Goal: Information Seeking & Learning: Learn about a topic

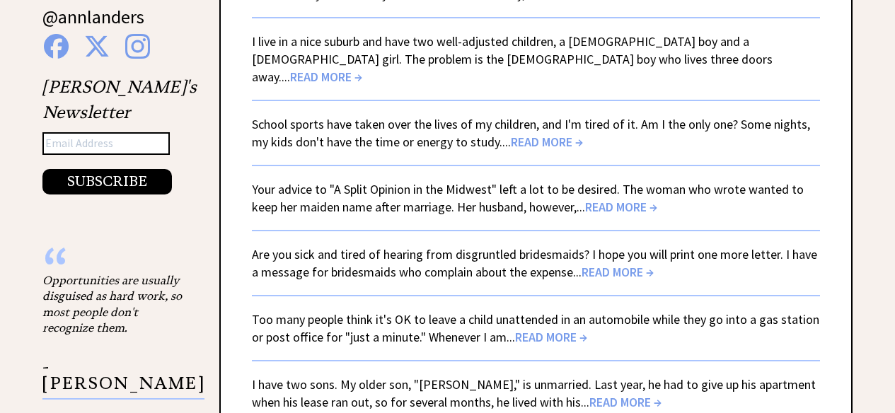
scroll to position [2490, 0]
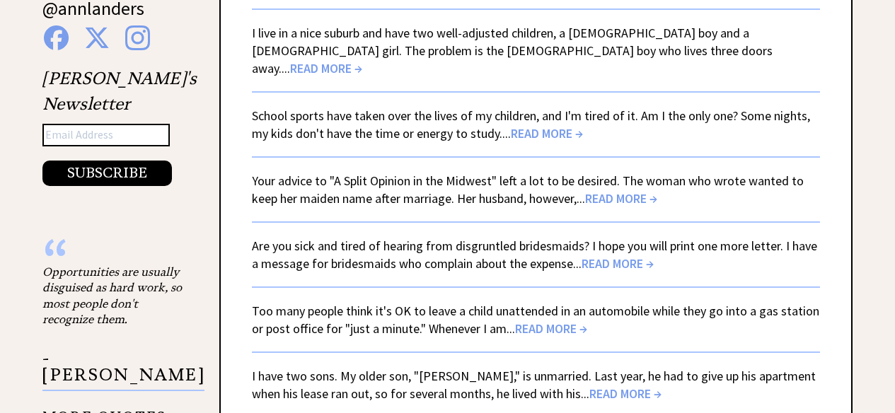
click at [548, 125] on span "READ MORE →" at bounding box center [547, 133] width 72 height 16
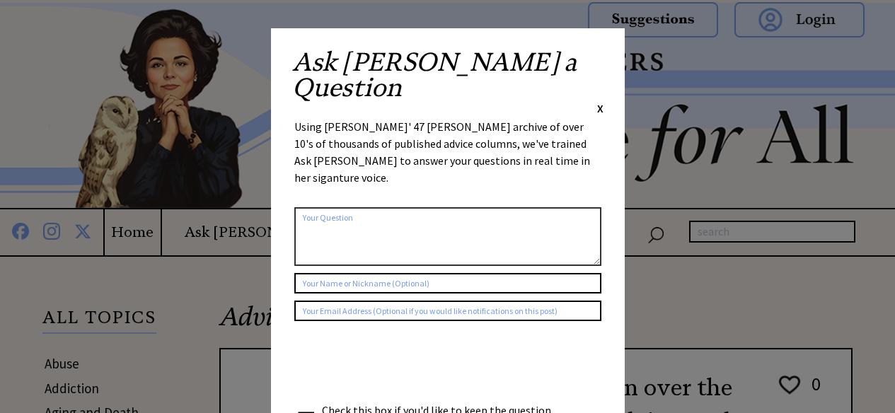
click at [594, 57] on div "Ask [PERSON_NAME] a Question X" at bounding box center [447, 83] width 311 height 67
click at [599, 101] on span "X" at bounding box center [600, 108] width 6 height 14
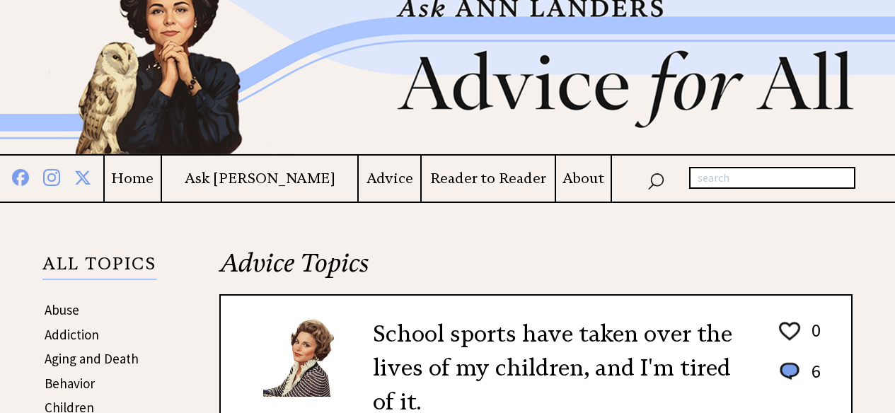
scroll to position [37, 0]
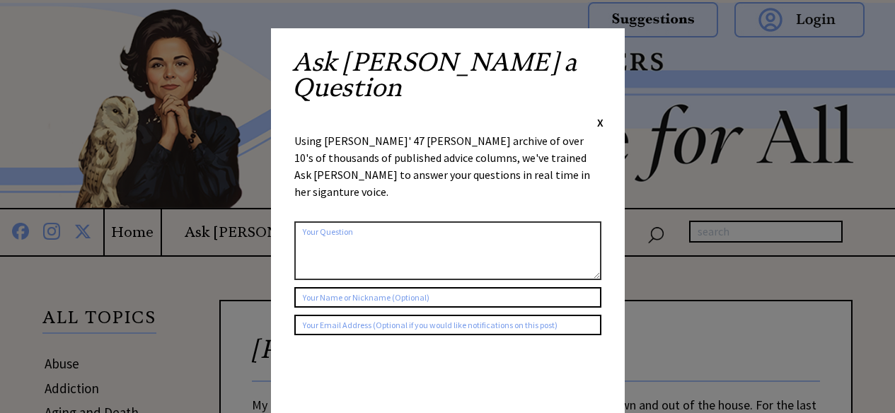
click at [601, 115] on span "X" at bounding box center [600, 122] width 6 height 14
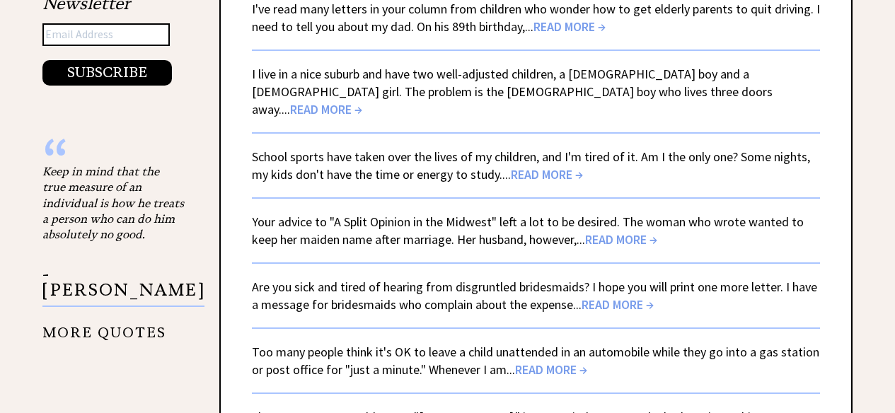
scroll to position [2446, 0]
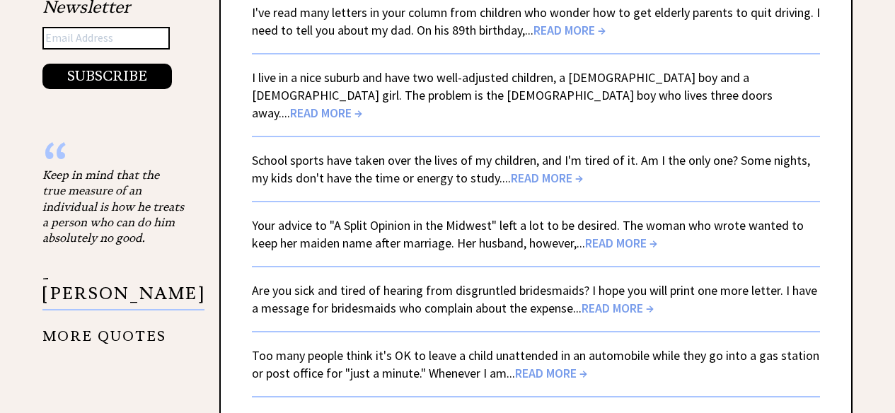
click at [645, 235] on span "READ MORE →" at bounding box center [621, 243] width 72 height 16
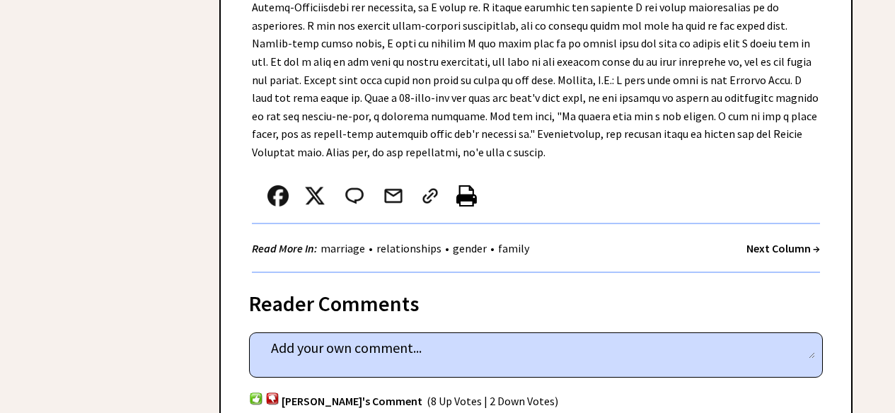
scroll to position [955, 0]
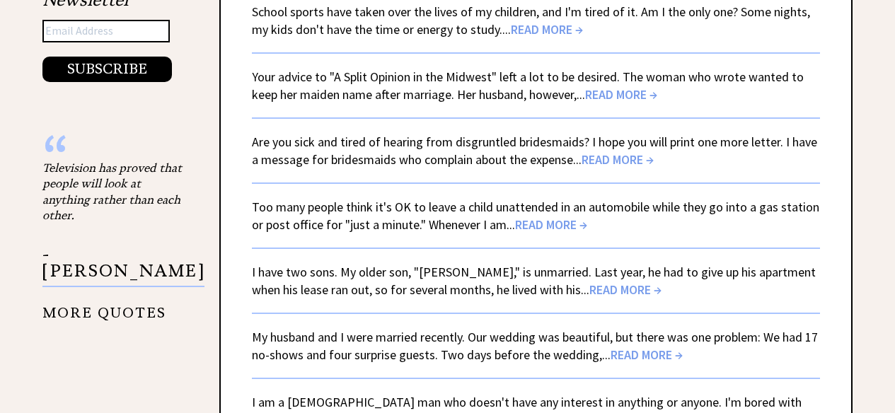
scroll to position [2599, 0]
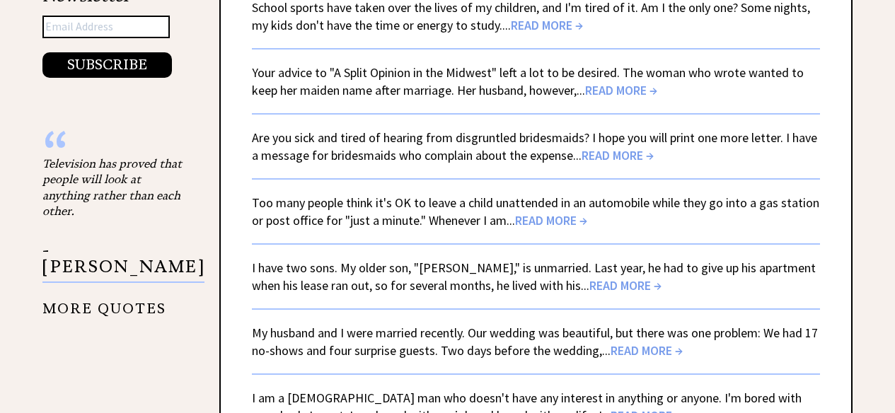
click at [634, 147] on span "READ MORE →" at bounding box center [618, 155] width 72 height 16
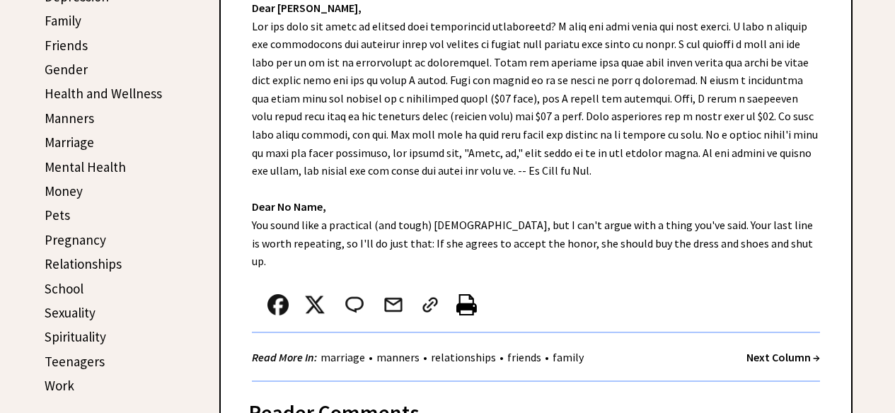
scroll to position [507, 0]
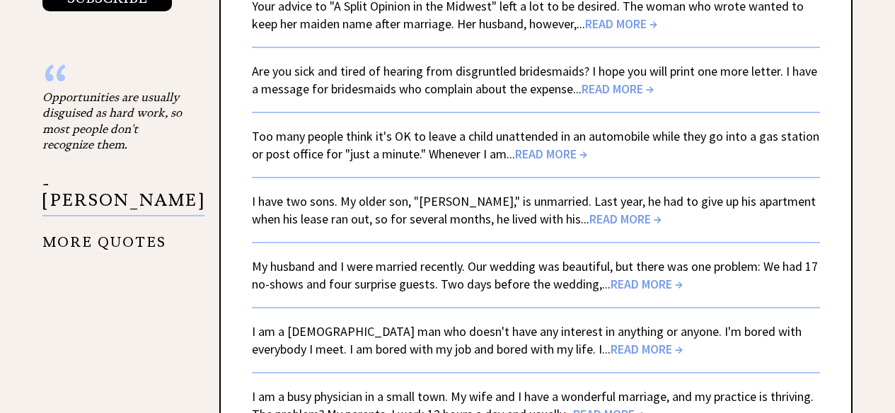
scroll to position [2667, 0]
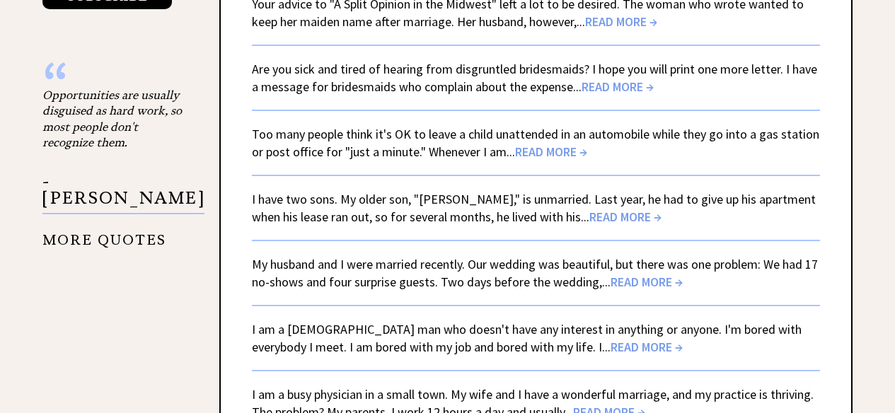
click at [552, 144] on span "READ MORE →" at bounding box center [551, 152] width 72 height 16
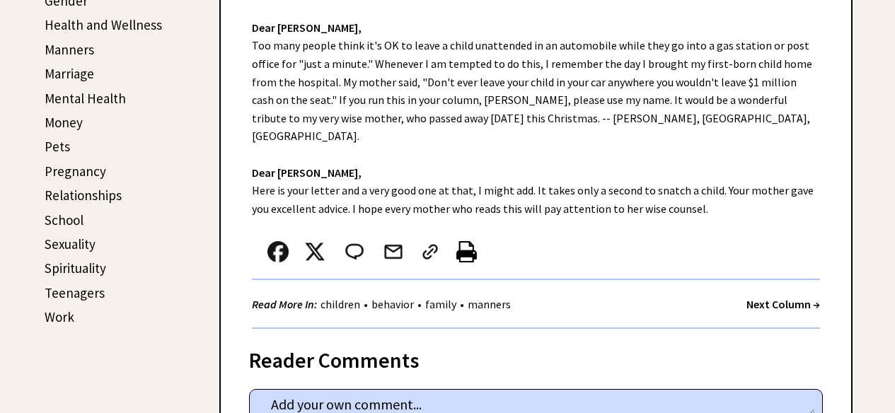
scroll to position [582, 0]
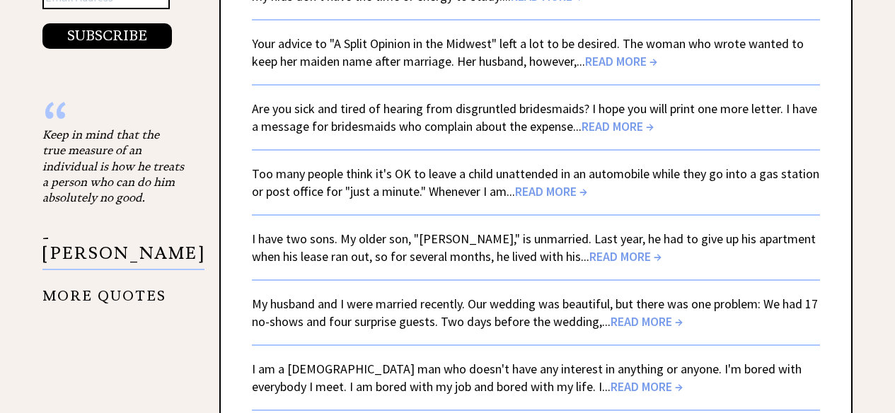
scroll to position [2619, 0]
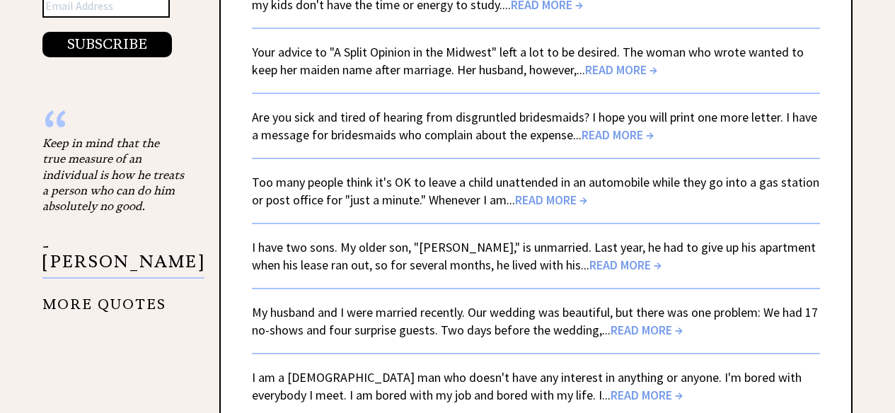
click at [590, 257] on span "READ MORE →" at bounding box center [625, 265] width 72 height 16
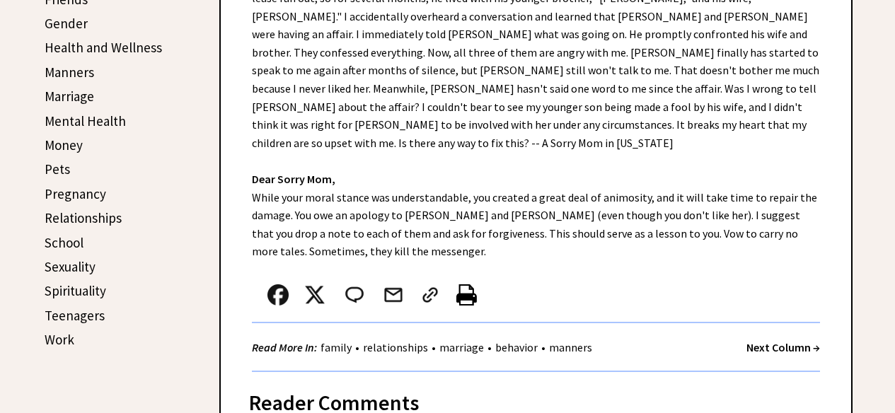
scroll to position [553, 0]
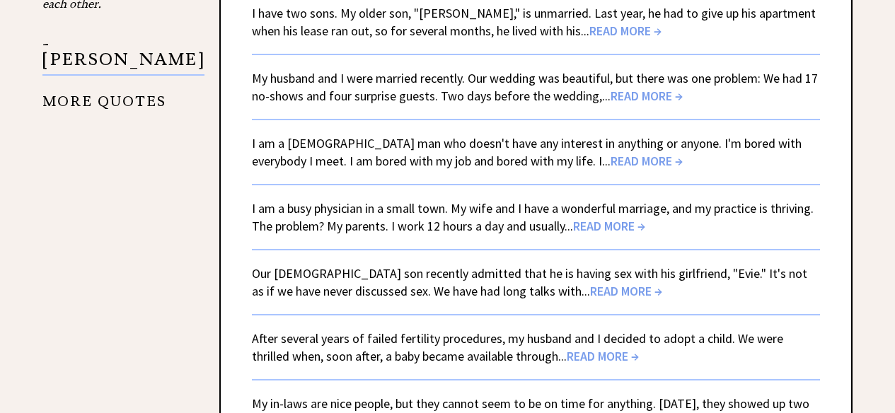
scroll to position [2854, 0]
click at [679, 87] on span "READ MORE →" at bounding box center [647, 95] width 72 height 16
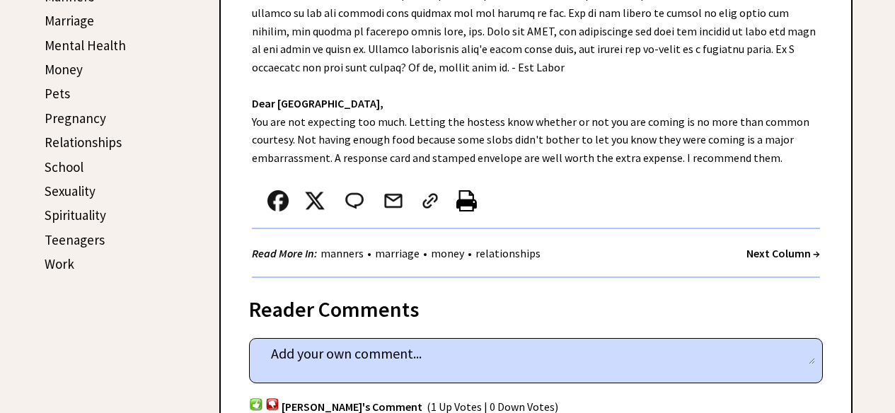
scroll to position [637, 0]
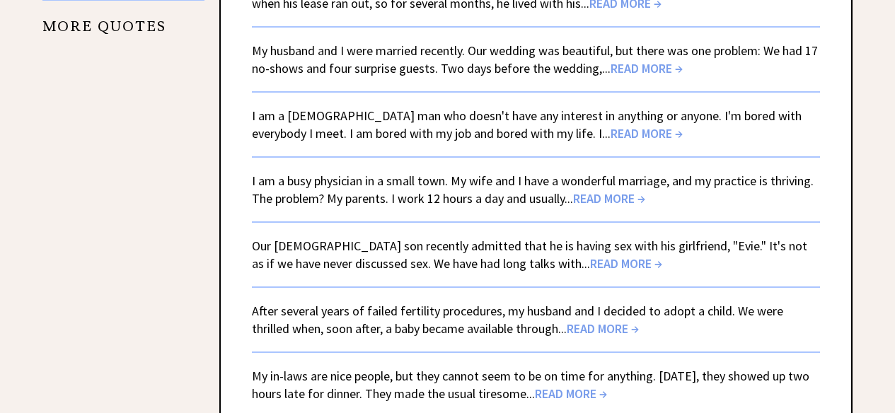
scroll to position [2882, 0]
click at [611, 125] on span "READ MORE →" at bounding box center [647, 133] width 72 height 16
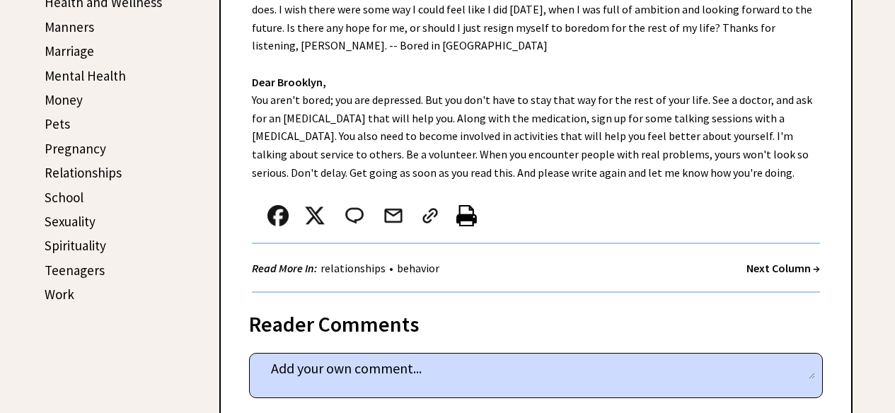
scroll to position [597, 0]
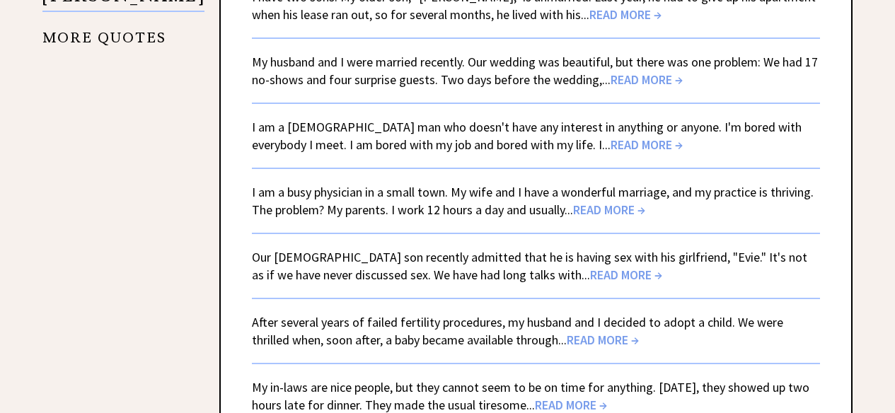
scroll to position [2863, 0]
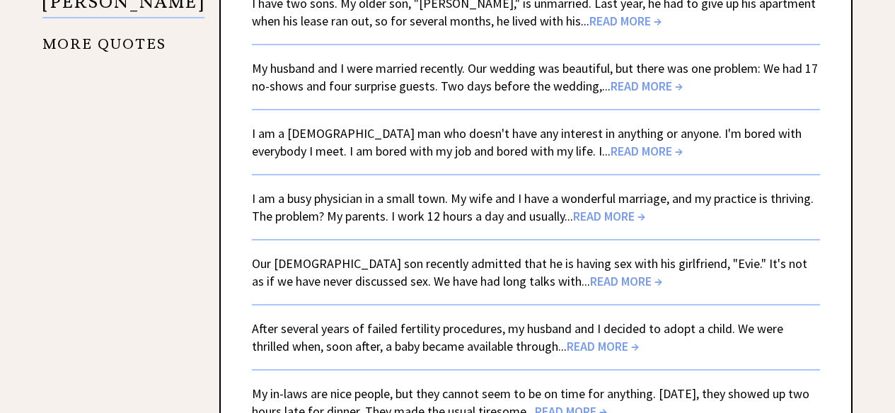
click at [596, 208] on span "READ MORE →" at bounding box center [609, 216] width 72 height 16
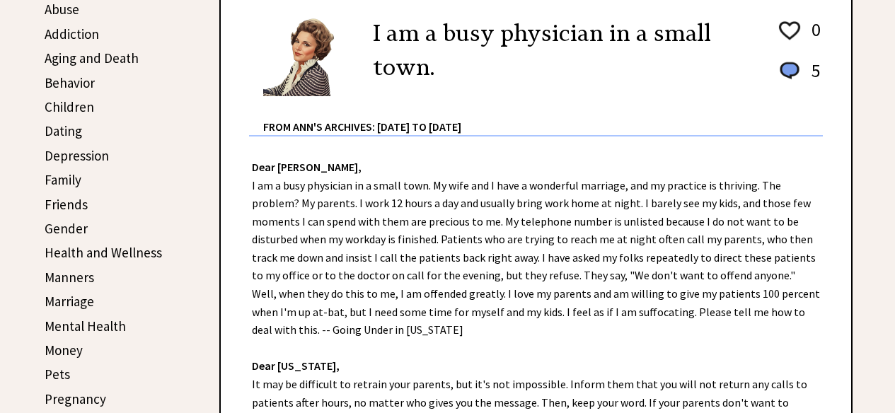
scroll to position [331, 0]
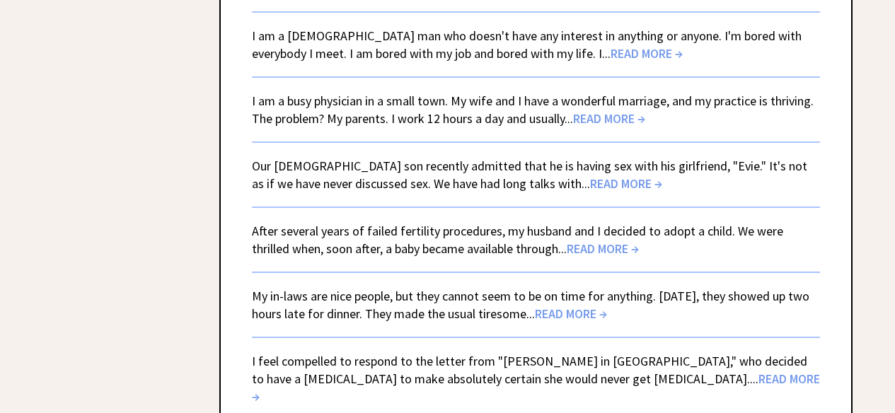
scroll to position [2964, 0]
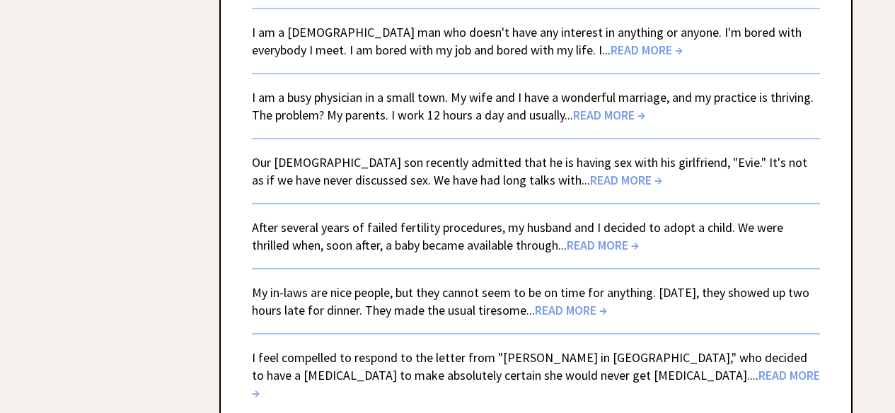
click at [590, 172] on span "READ MORE →" at bounding box center [626, 180] width 72 height 16
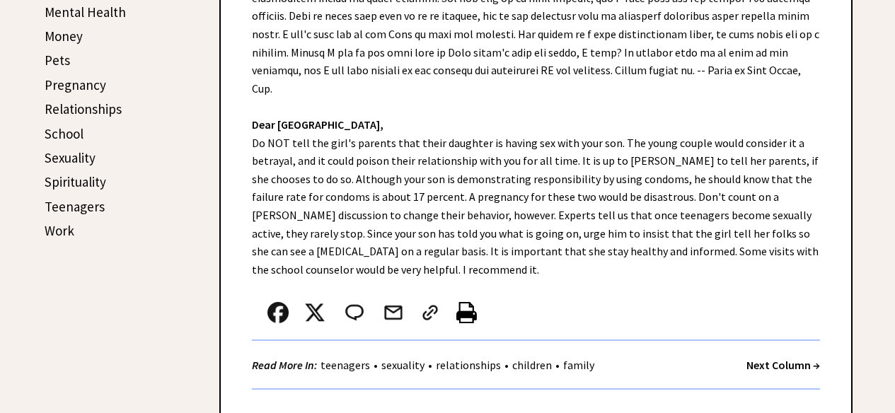
scroll to position [669, 0]
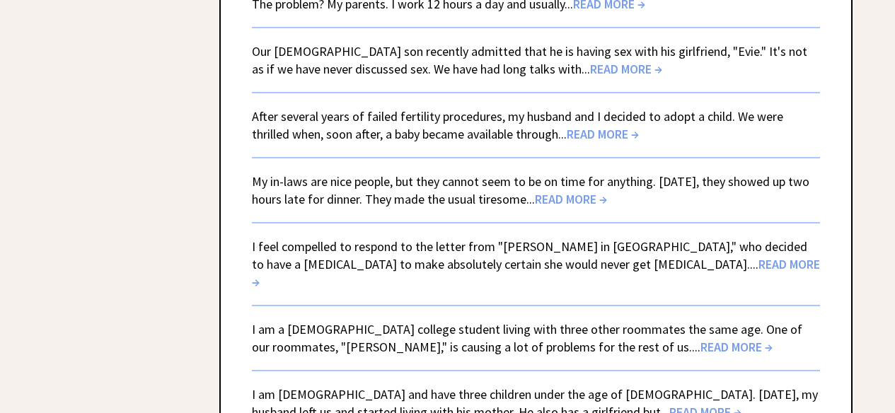
scroll to position [3083, 0]
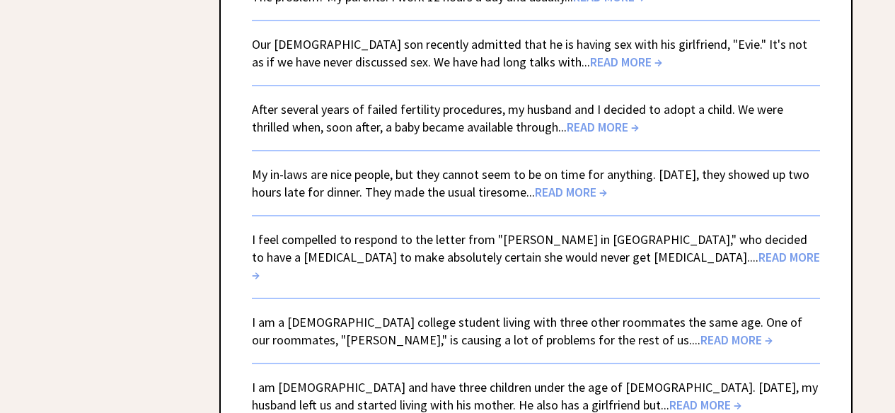
click at [582, 119] on span "READ MORE →" at bounding box center [603, 127] width 72 height 16
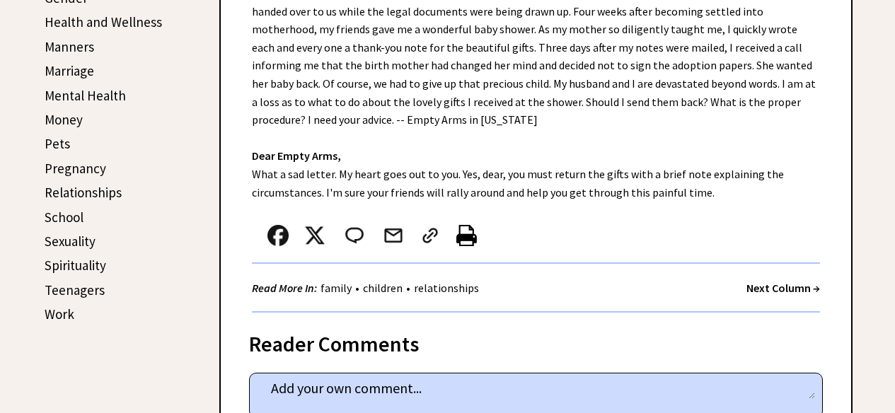
scroll to position [564, 0]
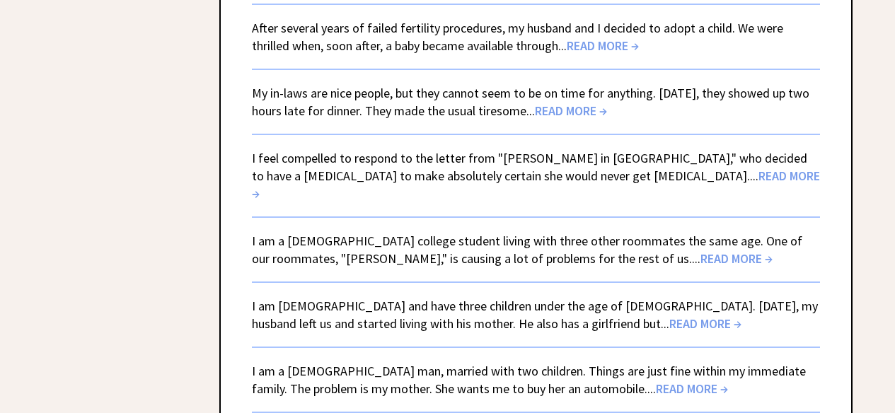
scroll to position [3167, 0]
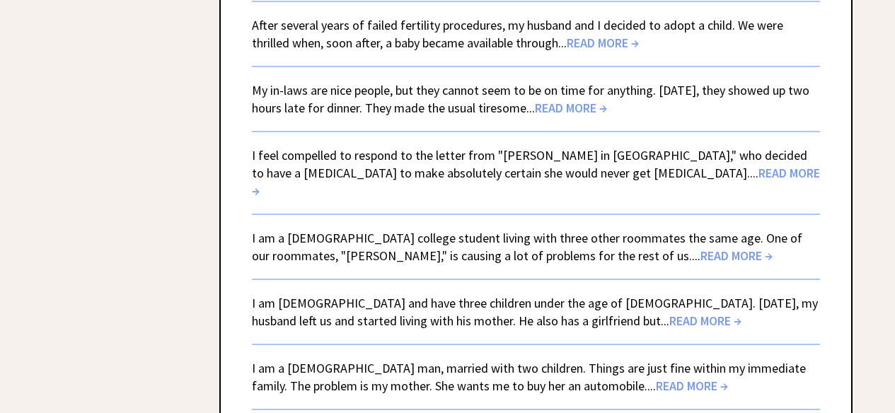
click at [587, 100] on span "READ MORE →" at bounding box center [571, 108] width 72 height 16
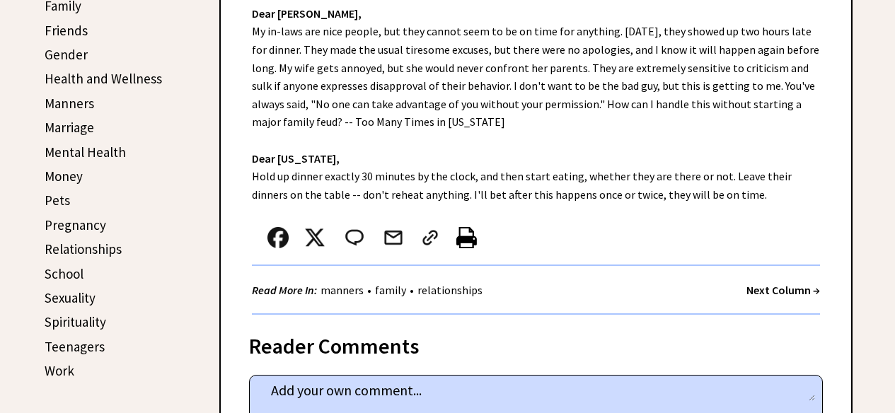
scroll to position [528, 0]
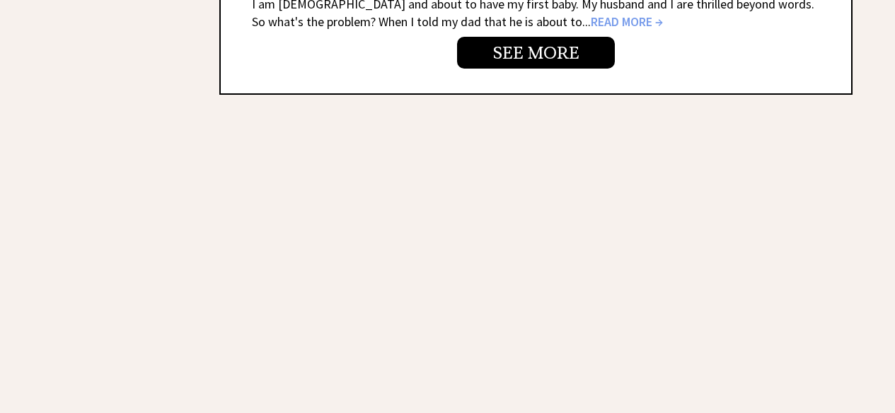
scroll to position [3167, 0]
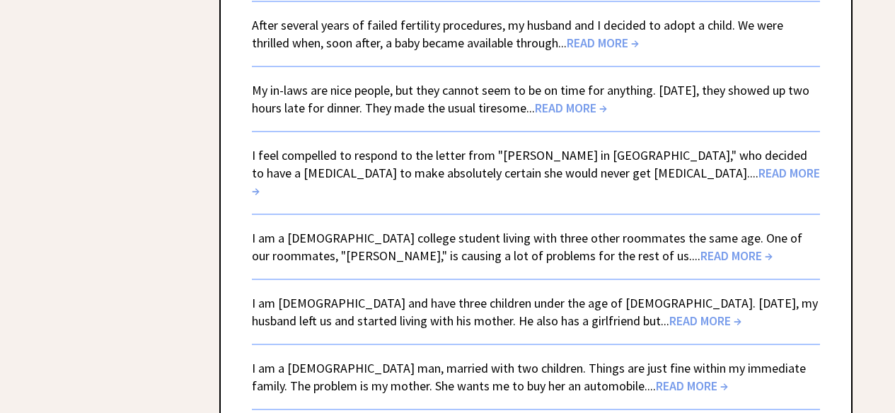
click at [607, 165] on span "READ MORE →" at bounding box center [536, 182] width 568 height 34
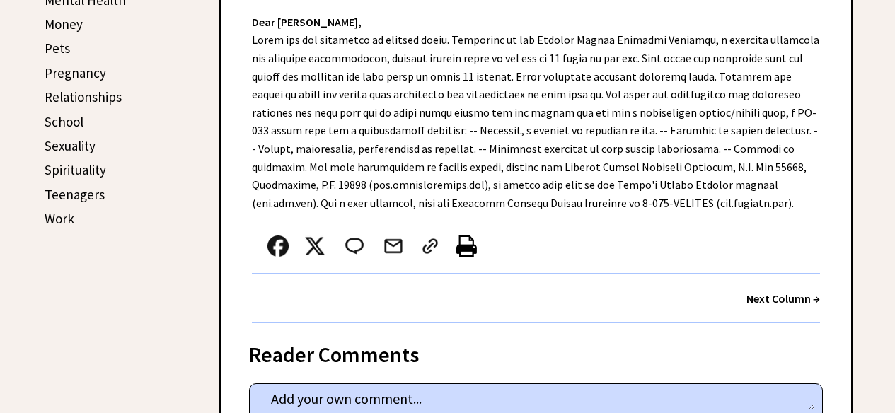
scroll to position [685, 0]
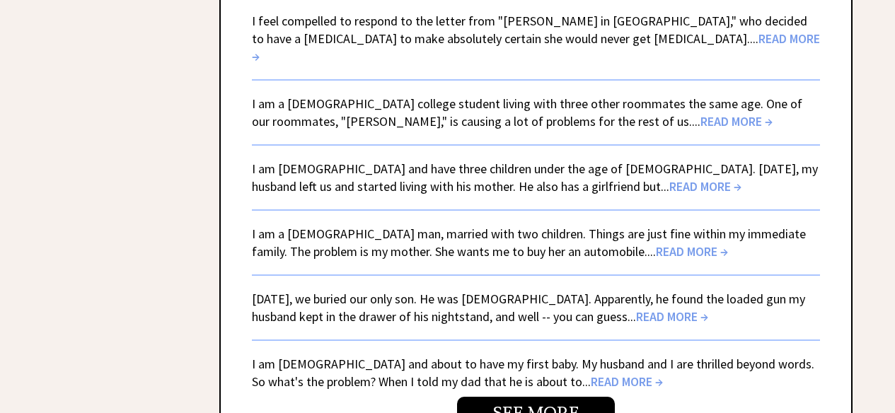
scroll to position [3305, 0]
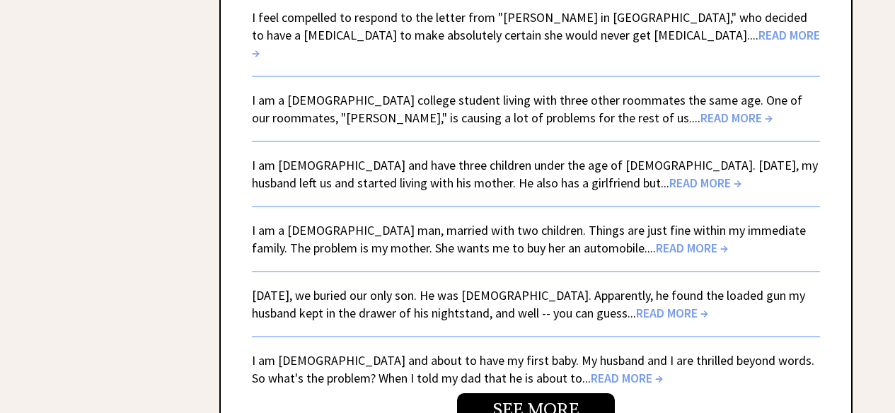
click at [582, 91] on div "I am a 20-year-old college student living with three other roommates the same a…" at bounding box center [536, 108] width 568 height 35
click at [700, 110] on span "READ MORE →" at bounding box center [736, 118] width 72 height 16
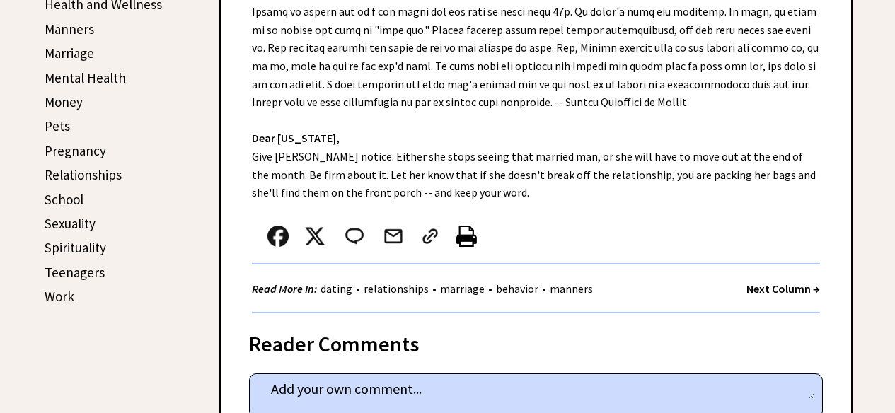
scroll to position [598, 0]
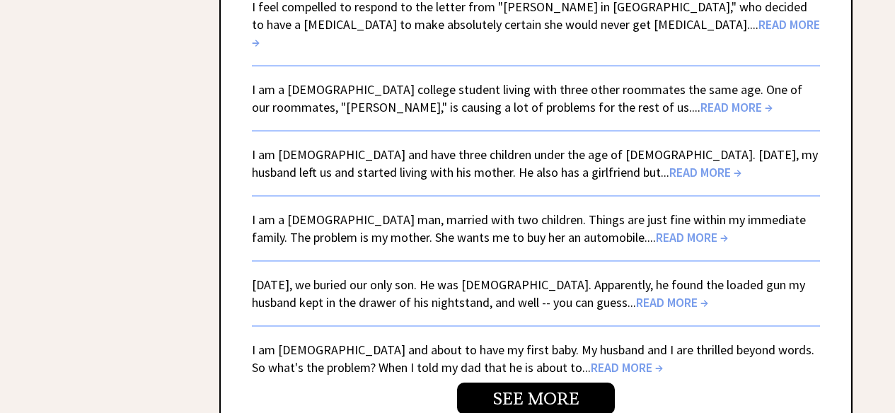
scroll to position [3317, 0]
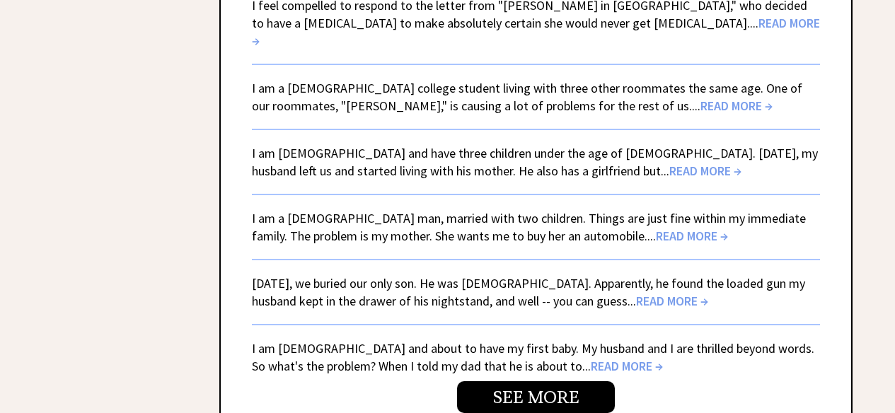
click at [669, 163] on span "READ MORE →" at bounding box center [705, 171] width 72 height 16
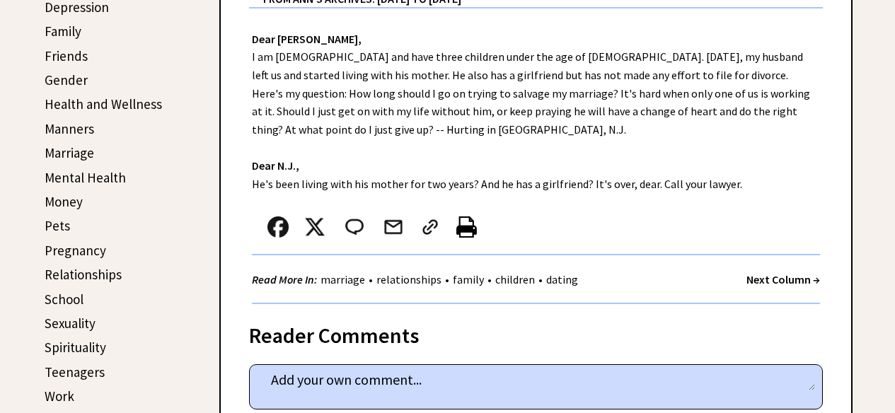
scroll to position [504, 0]
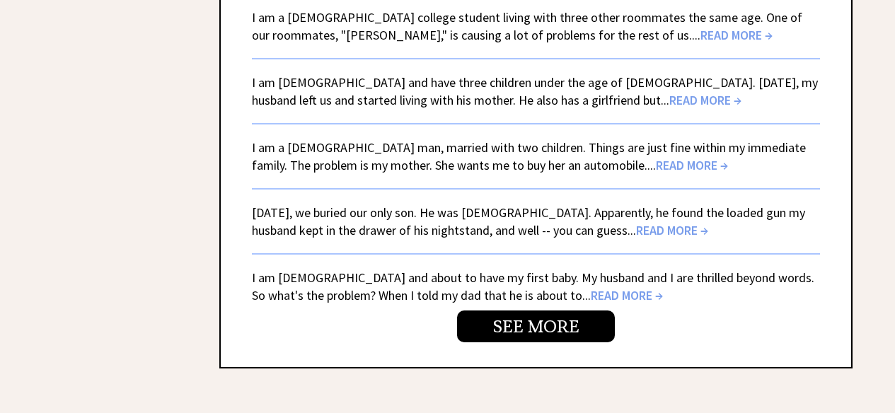
scroll to position [3393, 0]
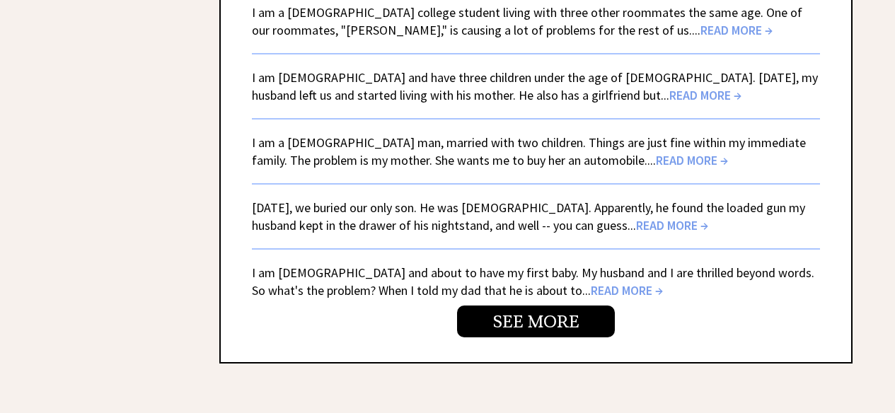
click at [656, 152] on span "READ MORE →" at bounding box center [692, 160] width 72 height 16
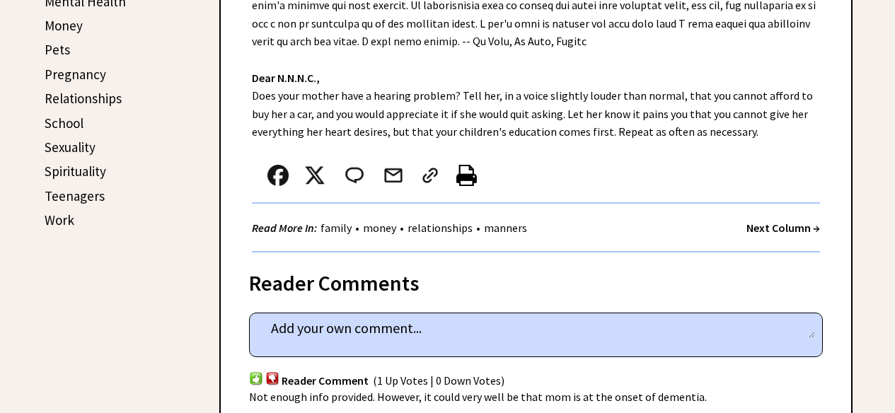
scroll to position [676, 0]
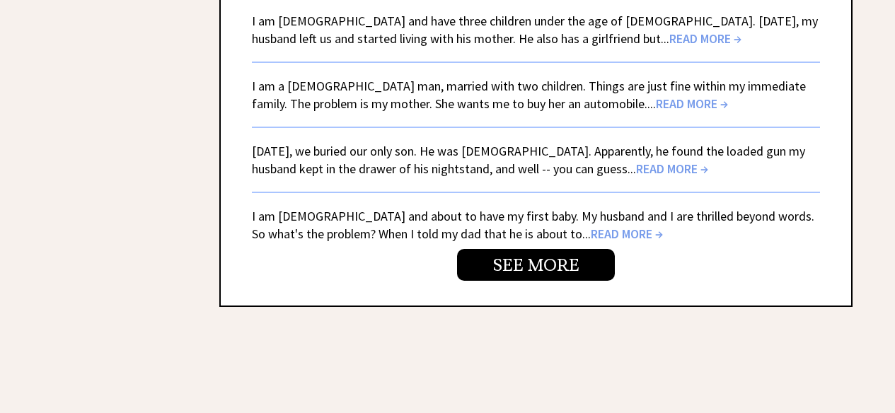
scroll to position [3452, 0]
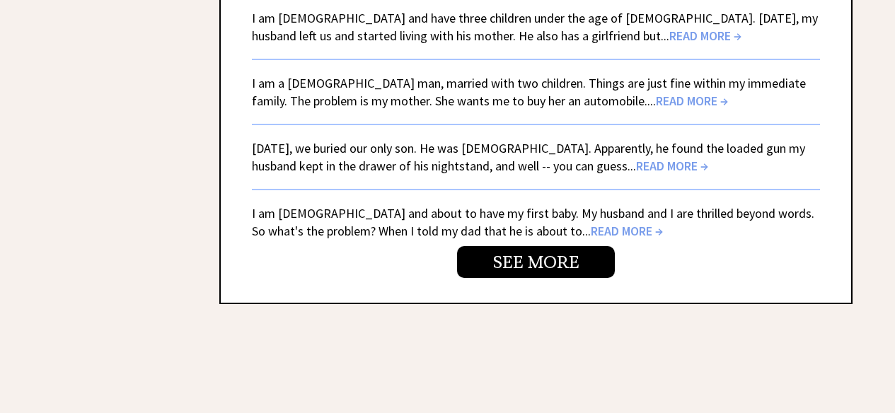
click at [608, 140] on link "Yesterday, we buried our only son. He was 9 years old. Apparently, he found the…" at bounding box center [528, 157] width 553 height 34
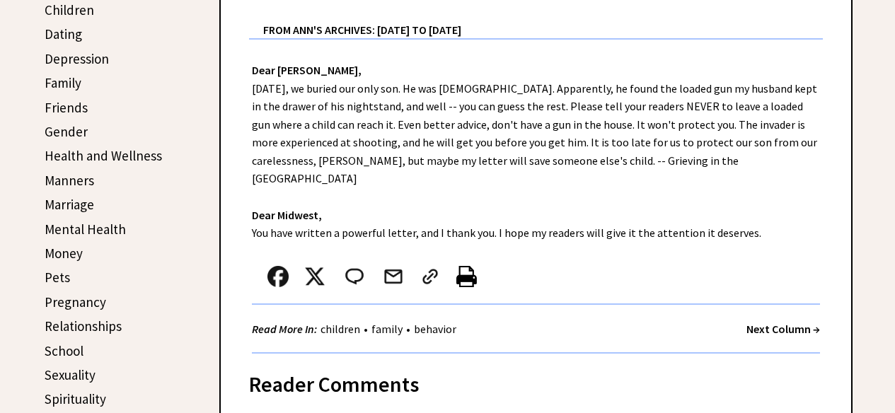
scroll to position [462, 0]
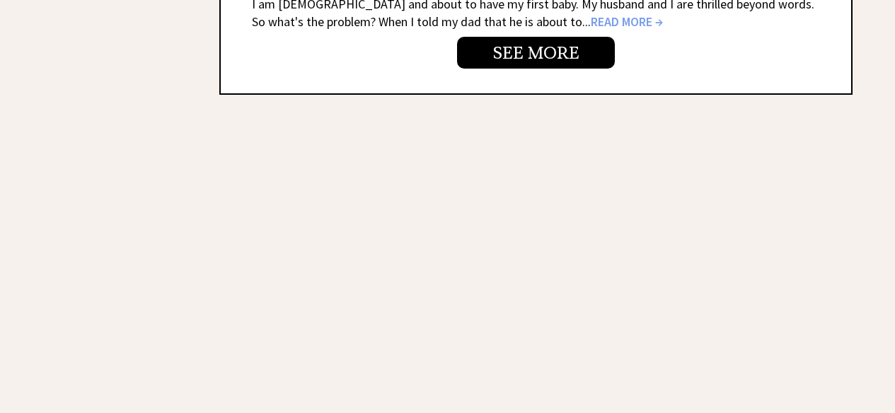
scroll to position [3452, 0]
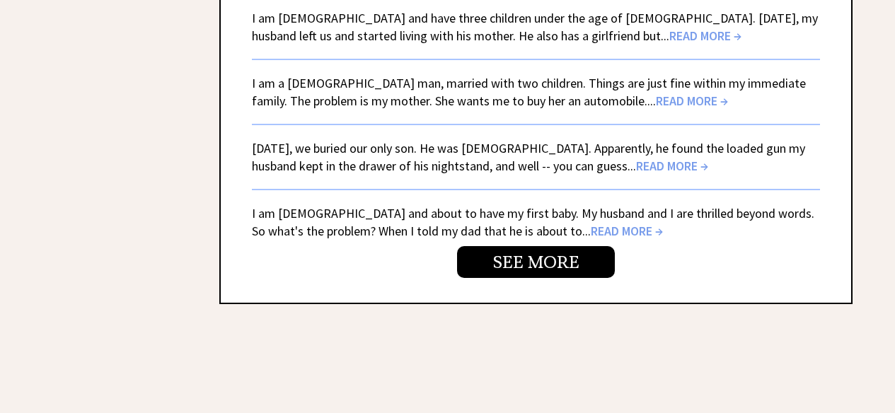
click at [591, 223] on span "READ MORE →" at bounding box center [627, 231] width 72 height 16
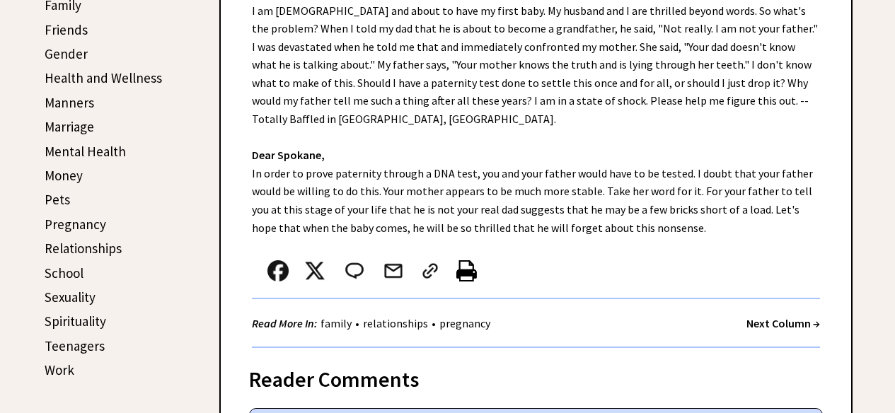
scroll to position [519, 0]
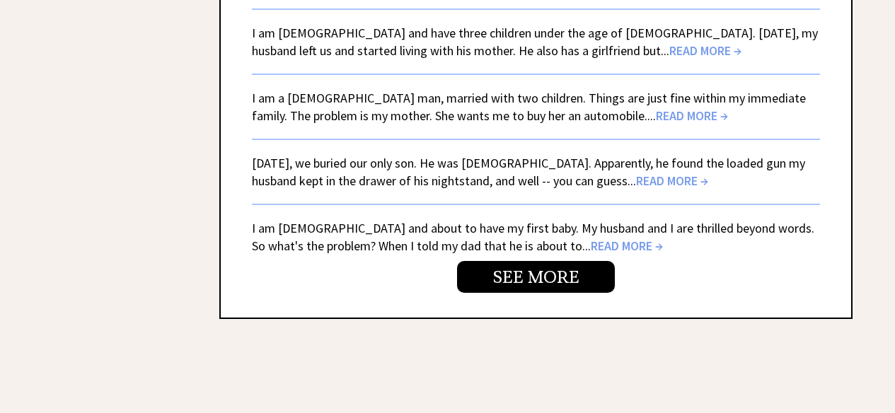
scroll to position [3436, 0]
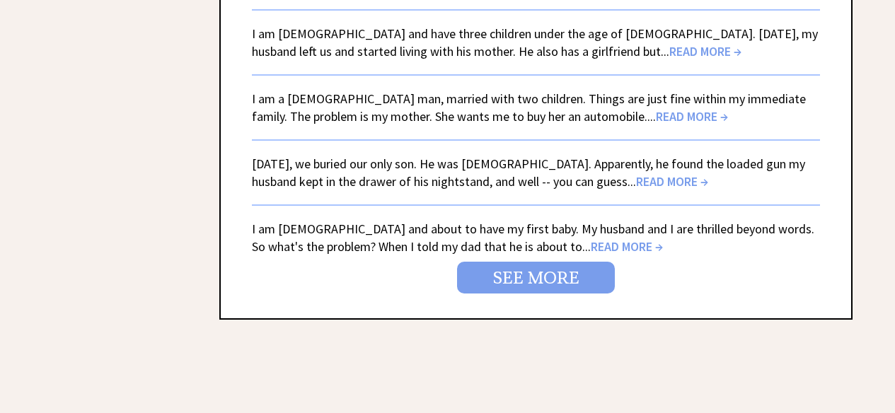
click at [567, 262] on link "SEE MORE" at bounding box center [536, 278] width 158 height 32
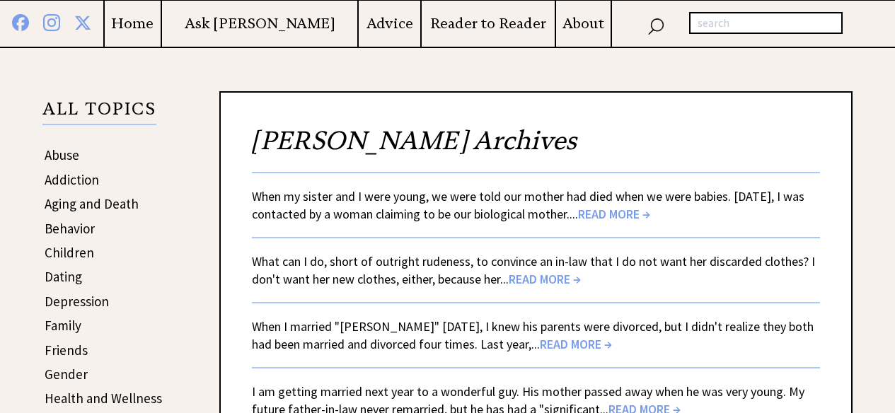
scroll to position [202, 0]
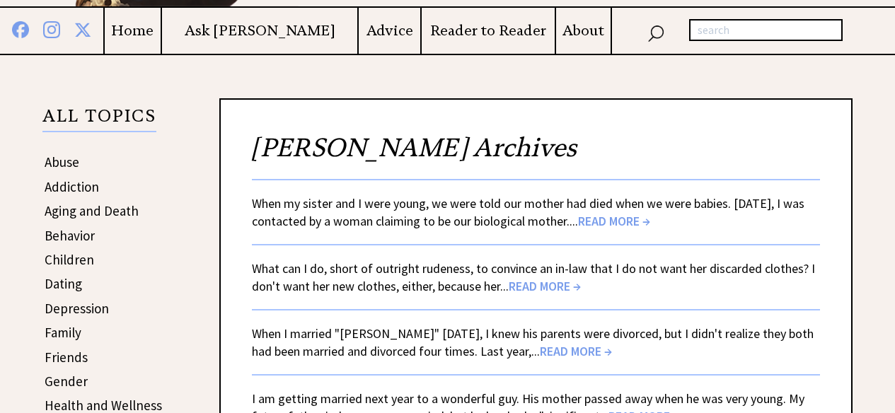
click at [533, 216] on link "When my sister and I were young, we were told our mother had died when we were …" at bounding box center [528, 212] width 553 height 34
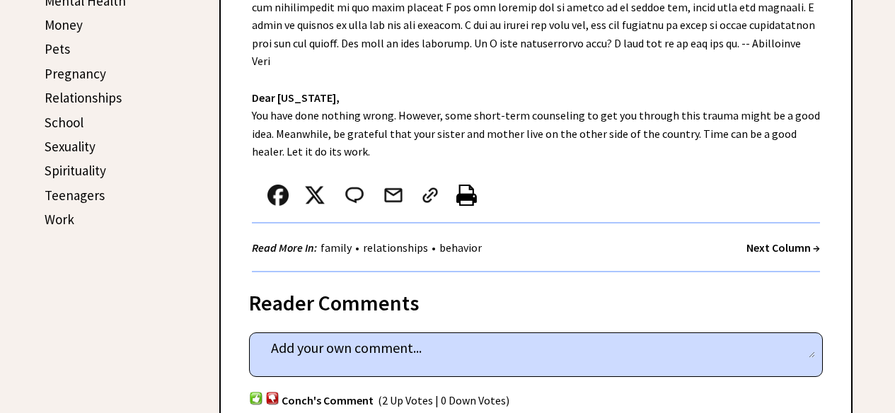
scroll to position [681, 0]
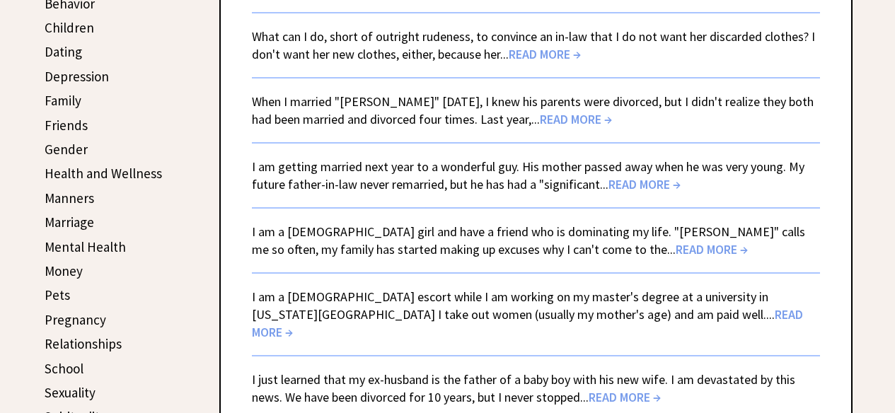
scroll to position [435, 0]
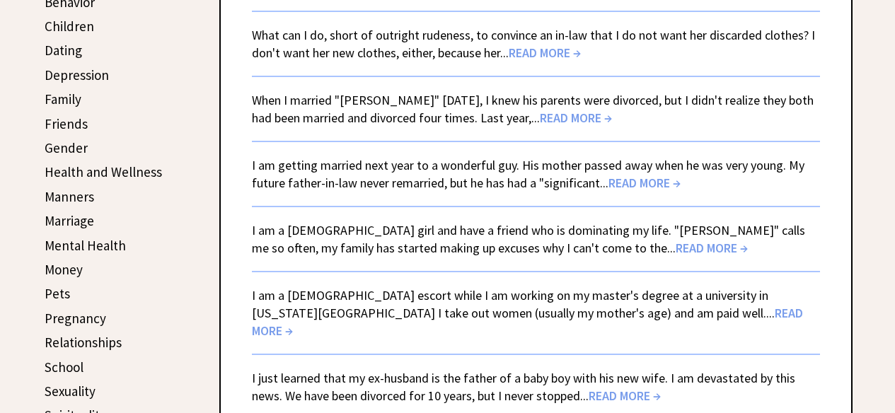
click at [551, 53] on span "READ MORE →" at bounding box center [545, 53] width 72 height 16
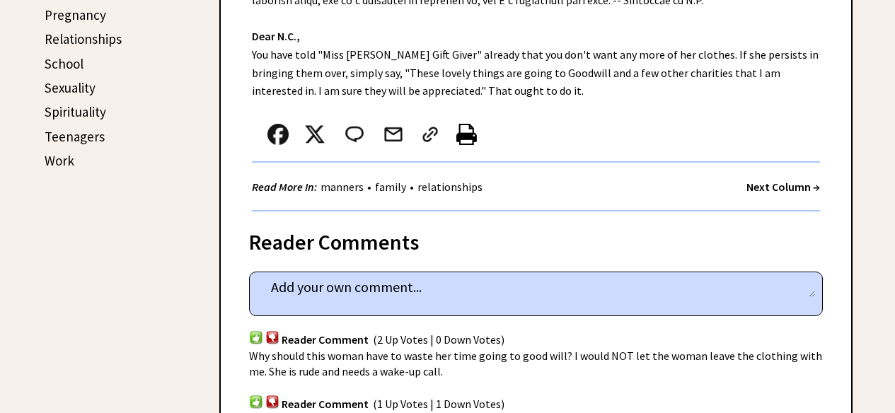
scroll to position [741, 0]
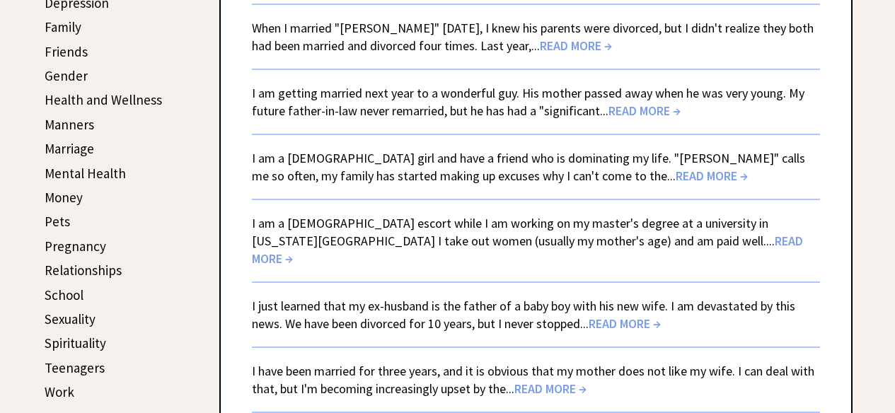
scroll to position [505, 0]
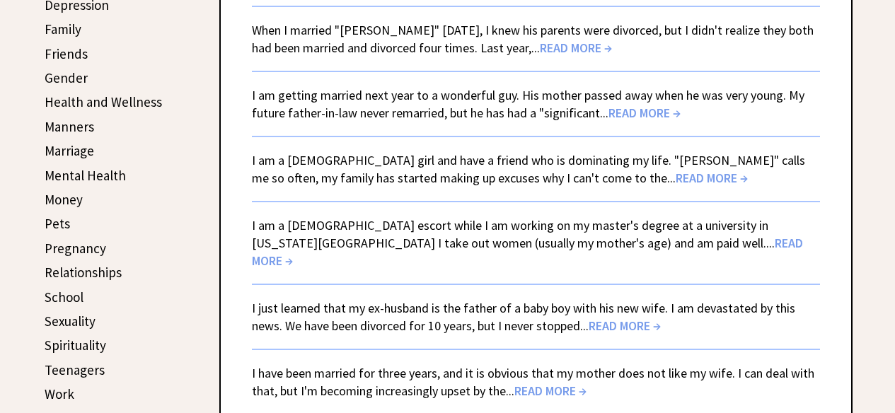
click at [516, 25] on link "When I married "[PERSON_NAME]" [DATE], I knew his parents were divorced, but I …" at bounding box center [533, 39] width 562 height 34
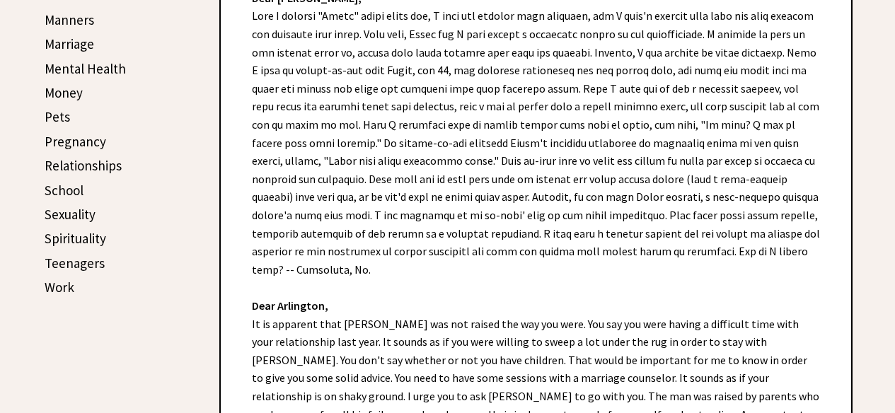
scroll to position [611, 0]
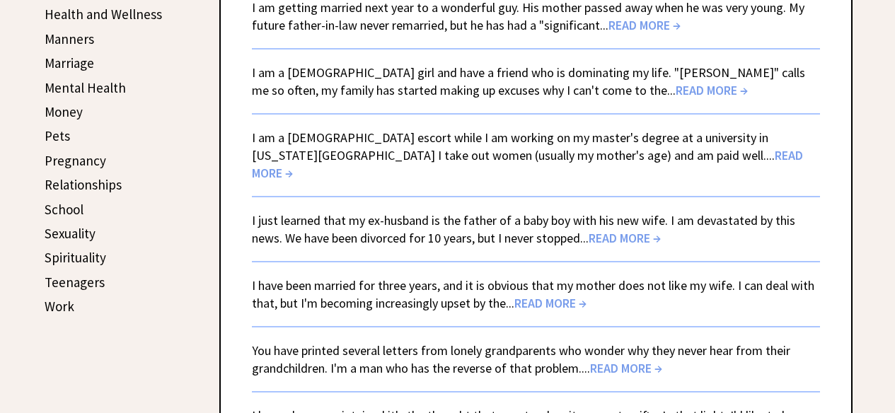
scroll to position [594, 0]
click at [432, 83] on link "I am a 14-year-old girl and have a friend who is dominating my life. "Julia" ca…" at bounding box center [528, 81] width 553 height 34
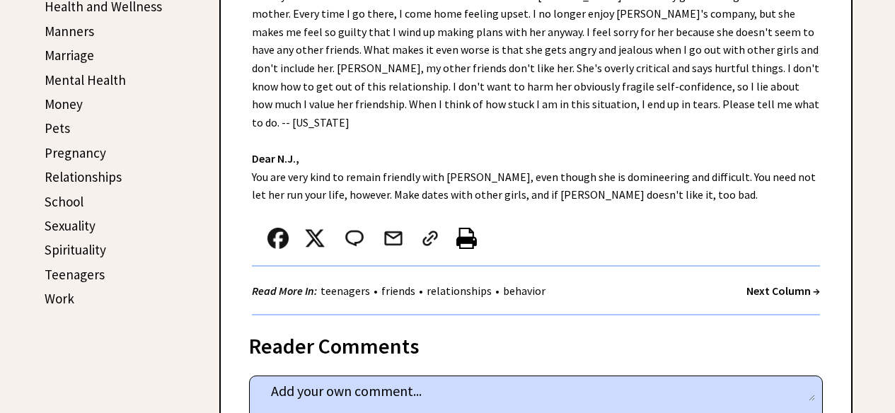
scroll to position [603, 0]
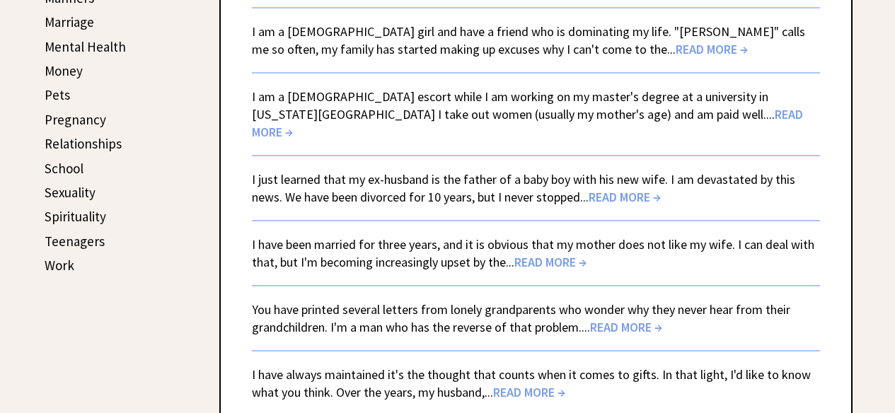
scroll to position [632, 0]
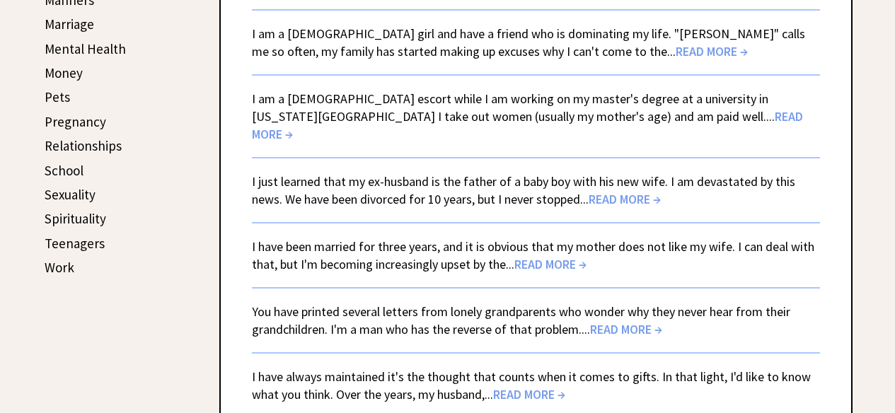
click at [471, 173] on link "I just learned that my ex-husband is the father of a baby boy with his new wife…" at bounding box center [523, 190] width 543 height 34
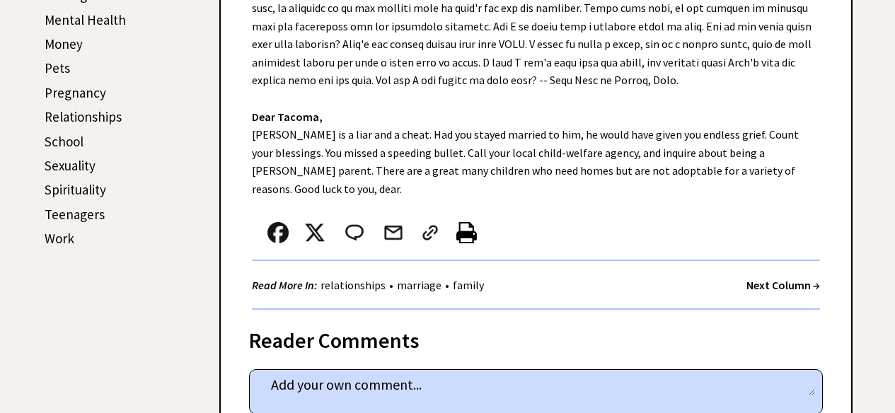
scroll to position [657, 0]
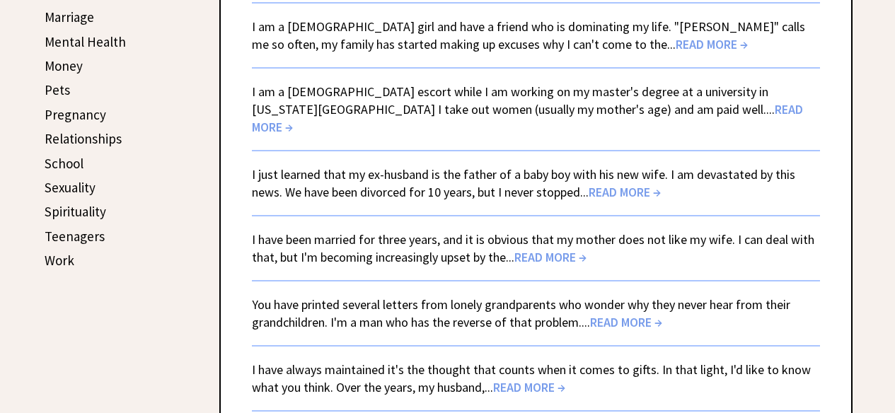
scroll to position [640, 0]
click at [677, 92] on link "I am a [DEMOGRAPHIC_DATA] escort while I am working on my master's degree at a …" at bounding box center [527, 109] width 551 height 52
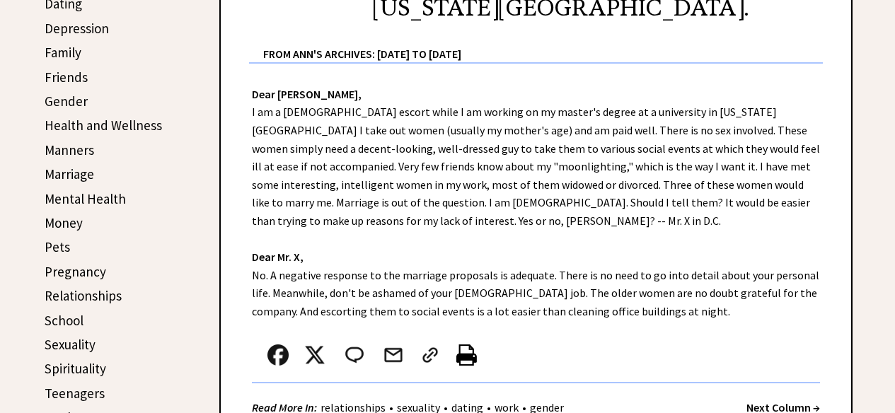
scroll to position [483, 0]
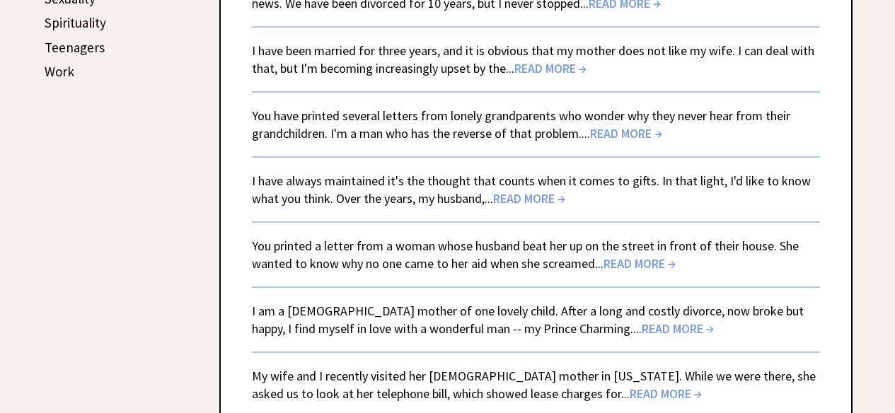
scroll to position [832, 0]
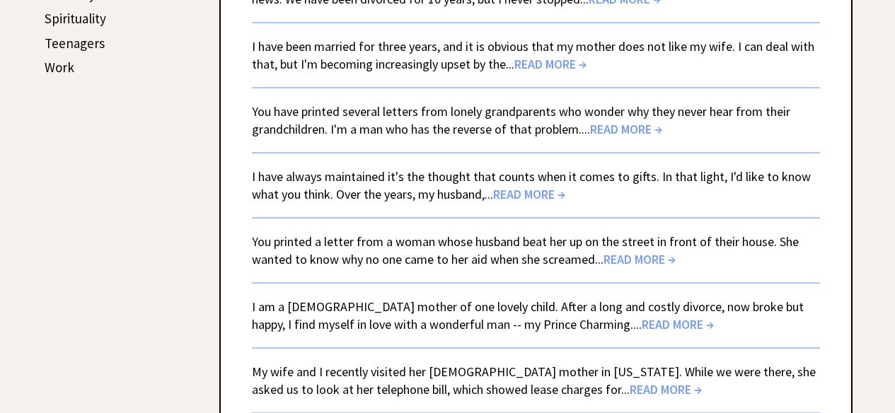
click at [676, 38] on link "I have been married for three years, and it is obvious that my mother does not …" at bounding box center [533, 55] width 562 height 34
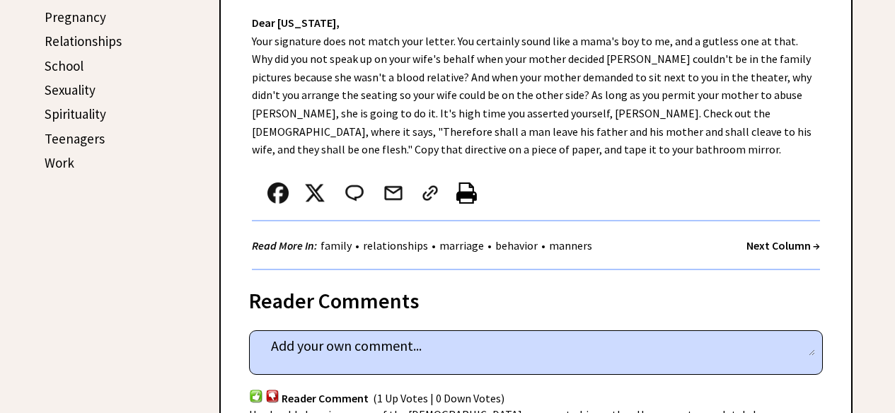
scroll to position [744, 0]
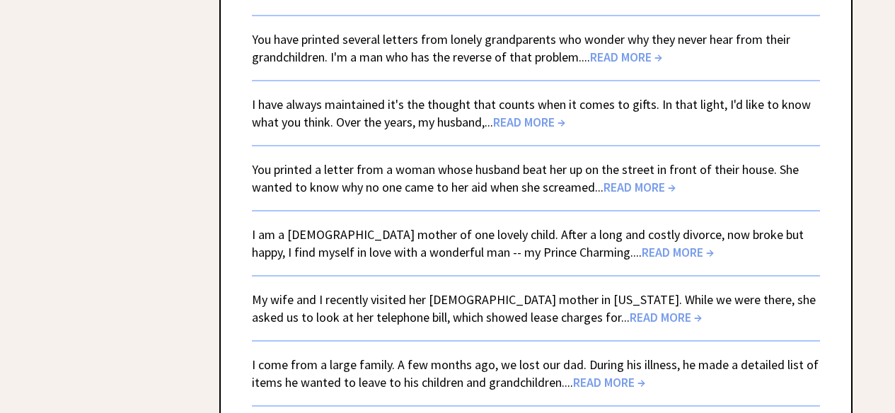
scroll to position [906, 0]
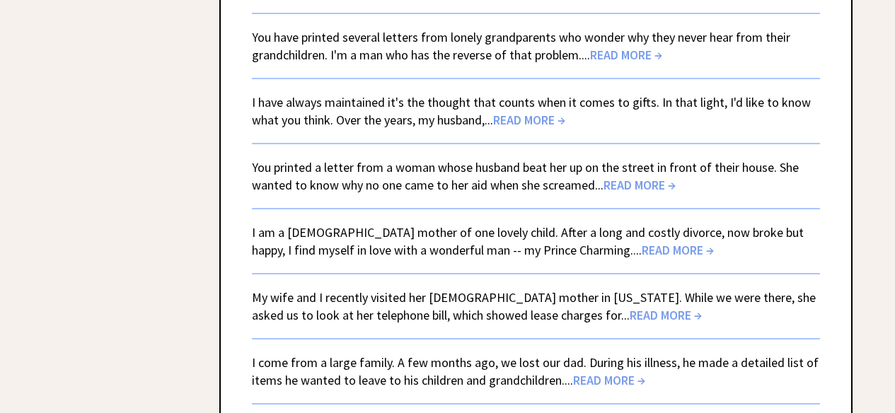
click at [465, 30] on link "You have printed several letters from lonely grandparents who wonder why they n…" at bounding box center [521, 46] width 538 height 34
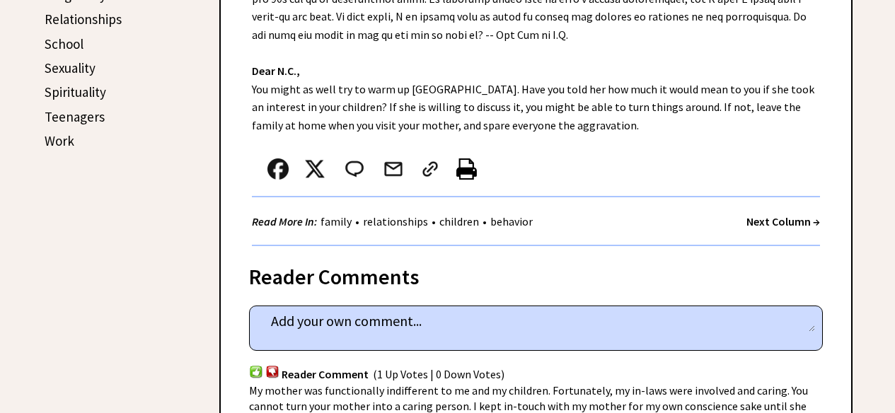
scroll to position [763, 0]
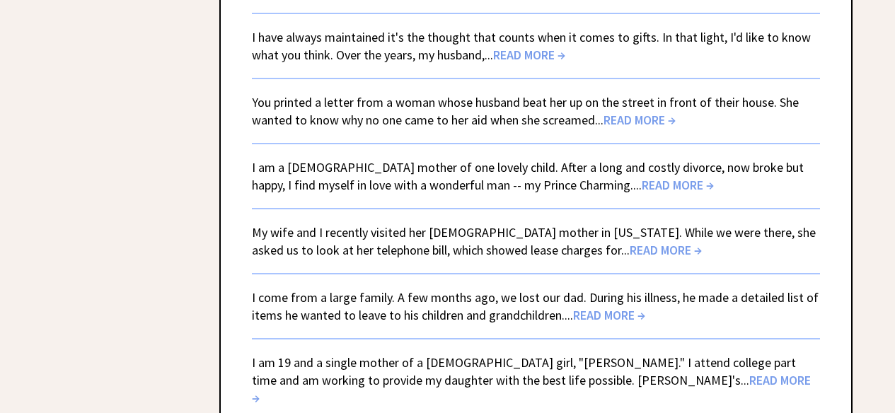
scroll to position [971, 0]
click at [517, 30] on link "I have always maintained it's the thought that counts when it comes to gifts. I…" at bounding box center [531, 47] width 559 height 34
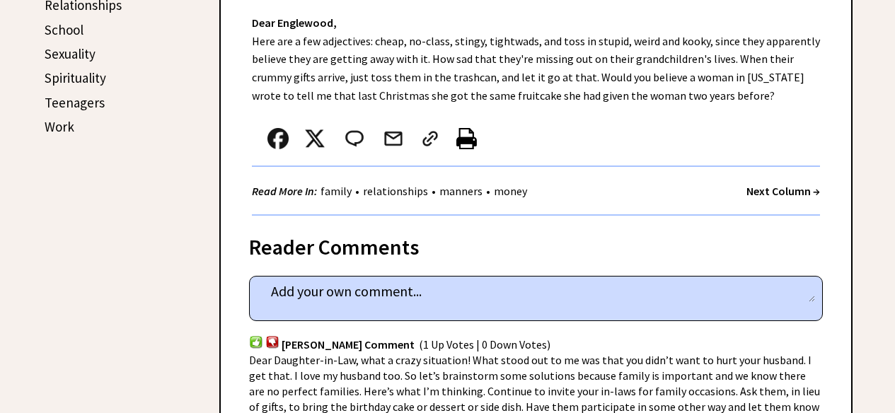
scroll to position [776, 0]
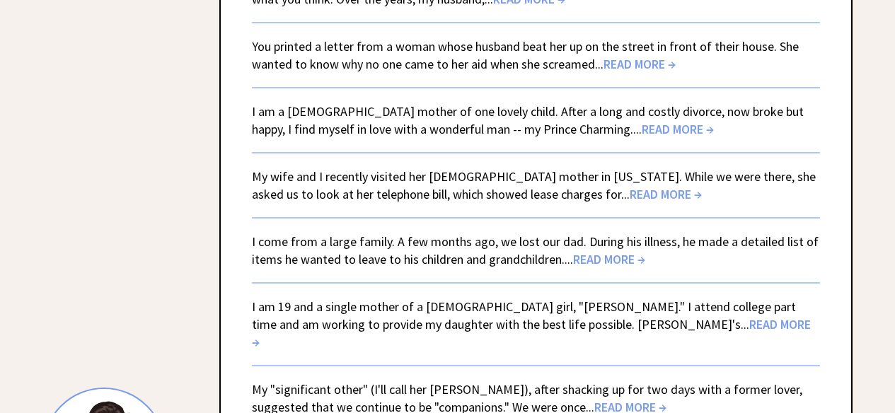
scroll to position [1031, 0]
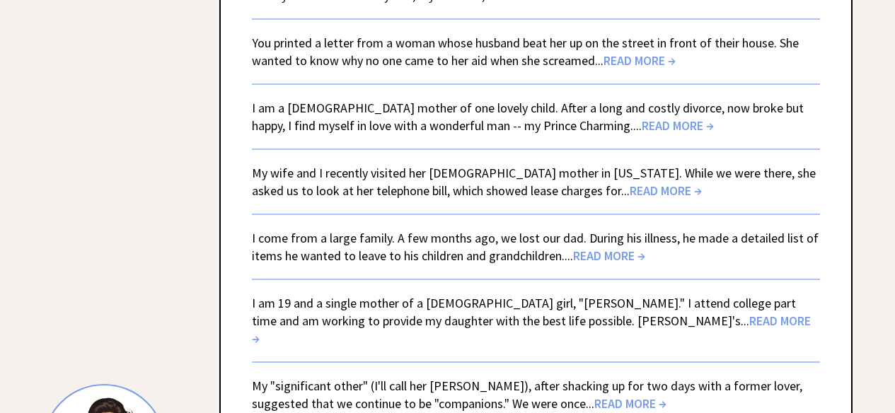
click at [546, 35] on link "You printed a letter from a woman whose husband beat her up on the street in fr…" at bounding box center [525, 52] width 547 height 34
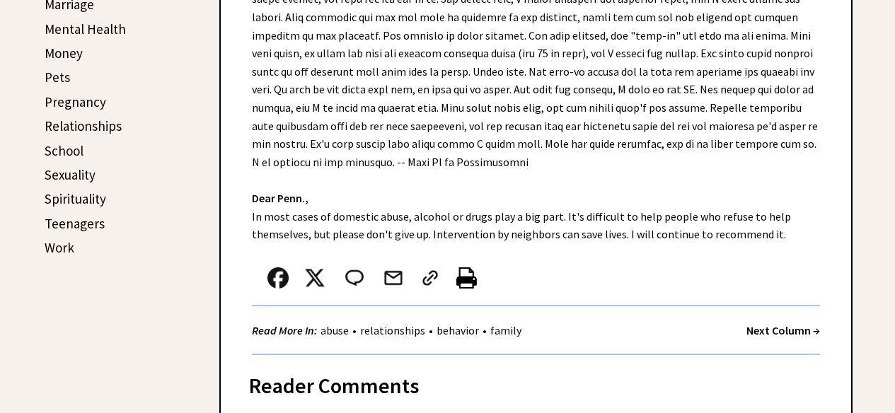
scroll to position [657, 0]
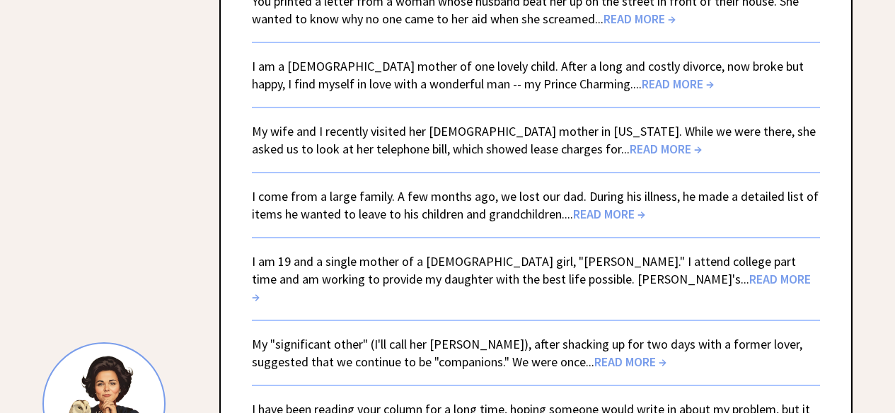
scroll to position [1082, 0]
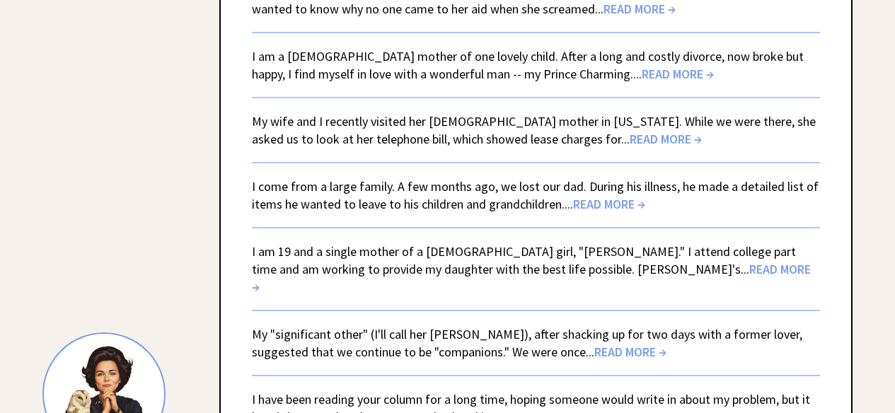
click at [642, 66] on span "READ MORE →" at bounding box center [678, 74] width 72 height 16
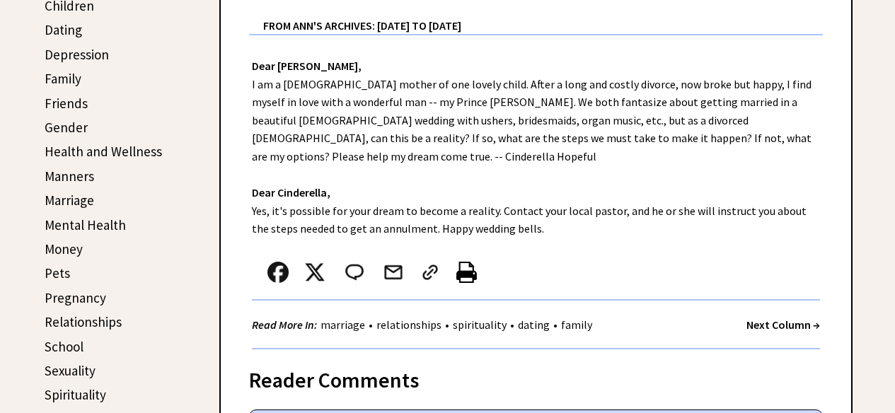
scroll to position [461, 0]
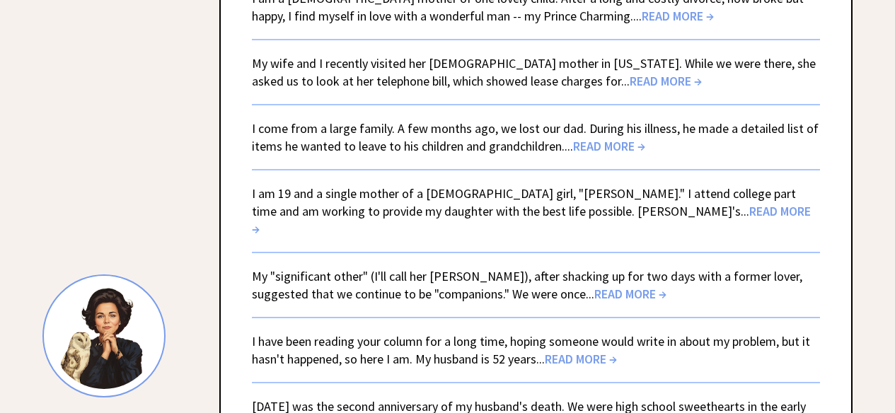
scroll to position [1147, 0]
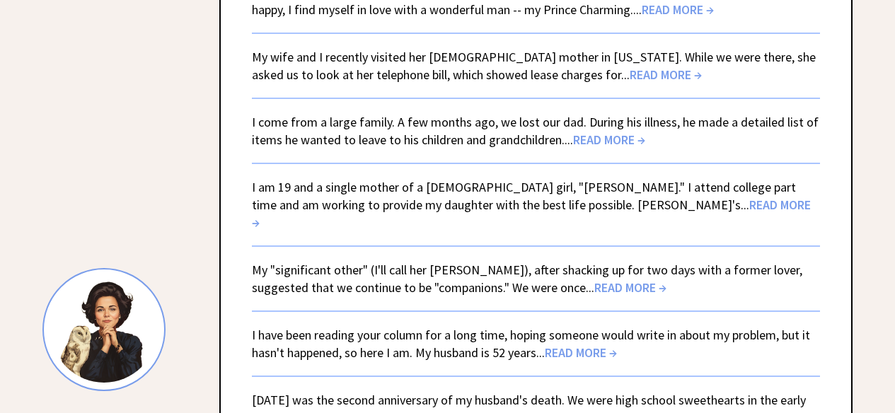
click at [630, 67] on span "READ MORE →" at bounding box center [666, 75] width 72 height 16
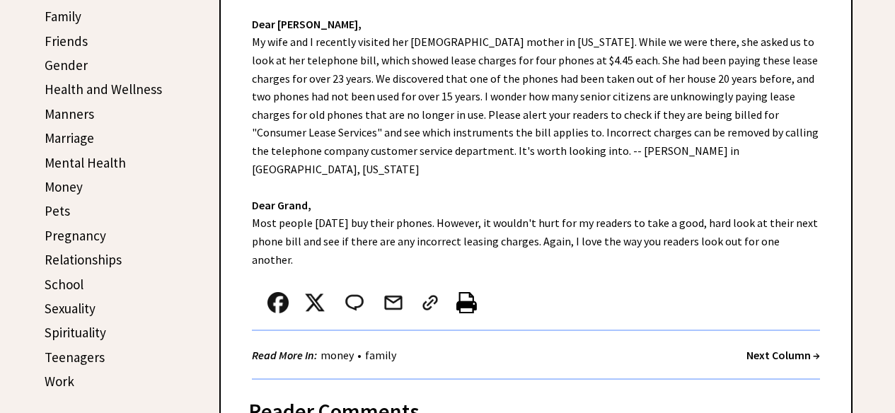
scroll to position [519, 0]
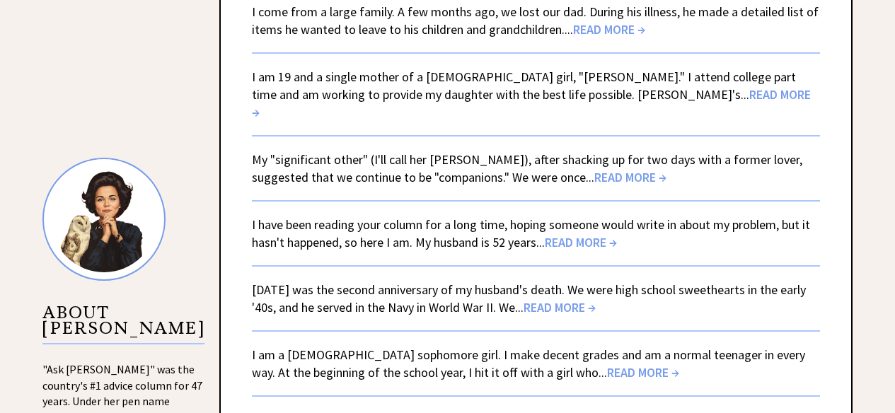
scroll to position [1261, 0]
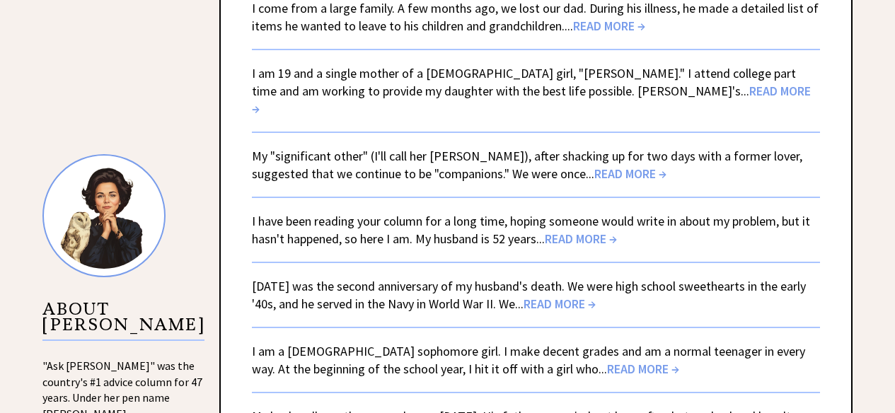
click at [596, 83] on span "READ MORE →" at bounding box center [531, 100] width 559 height 34
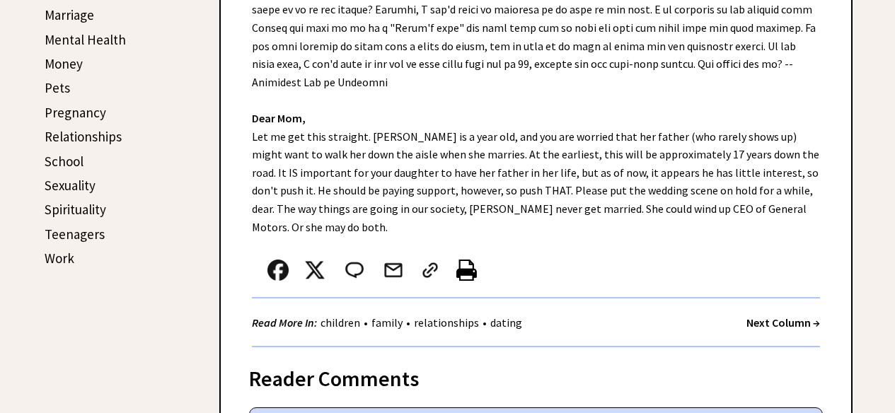
scroll to position [632, 0]
